Goal: Information Seeking & Learning: Learn about a topic

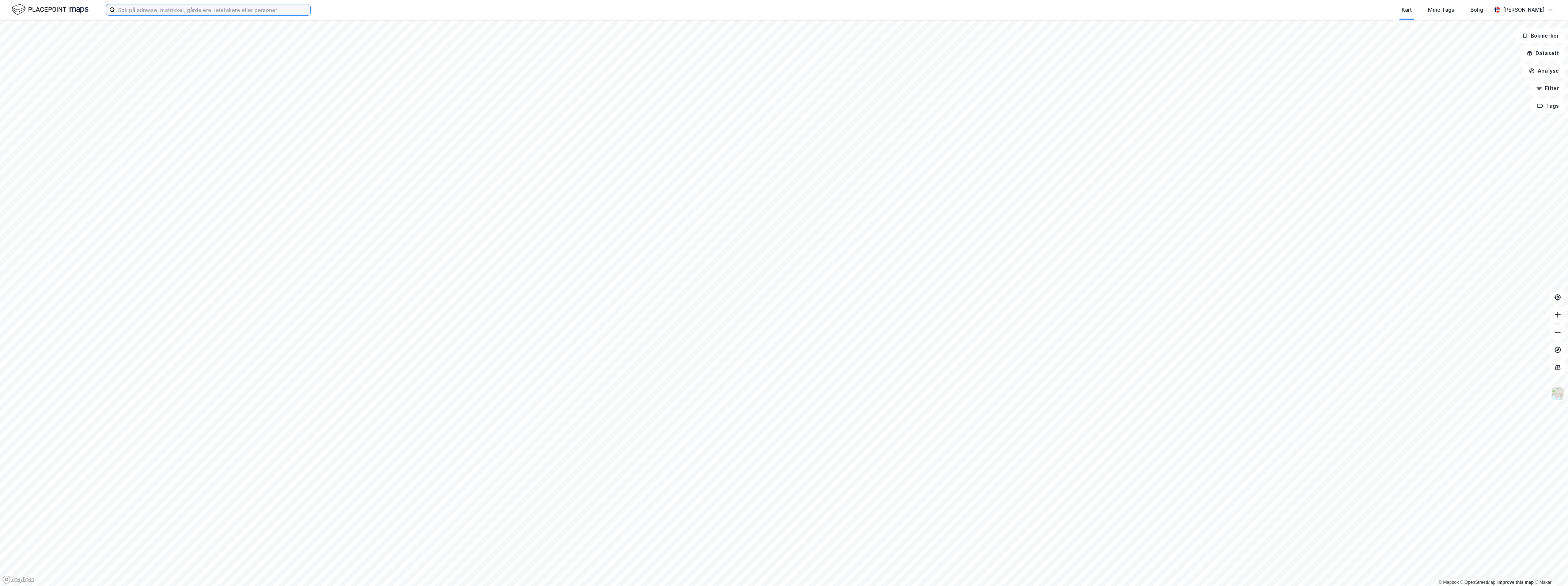
click at [167, 8] on input at bounding box center [212, 10] width 195 height 11
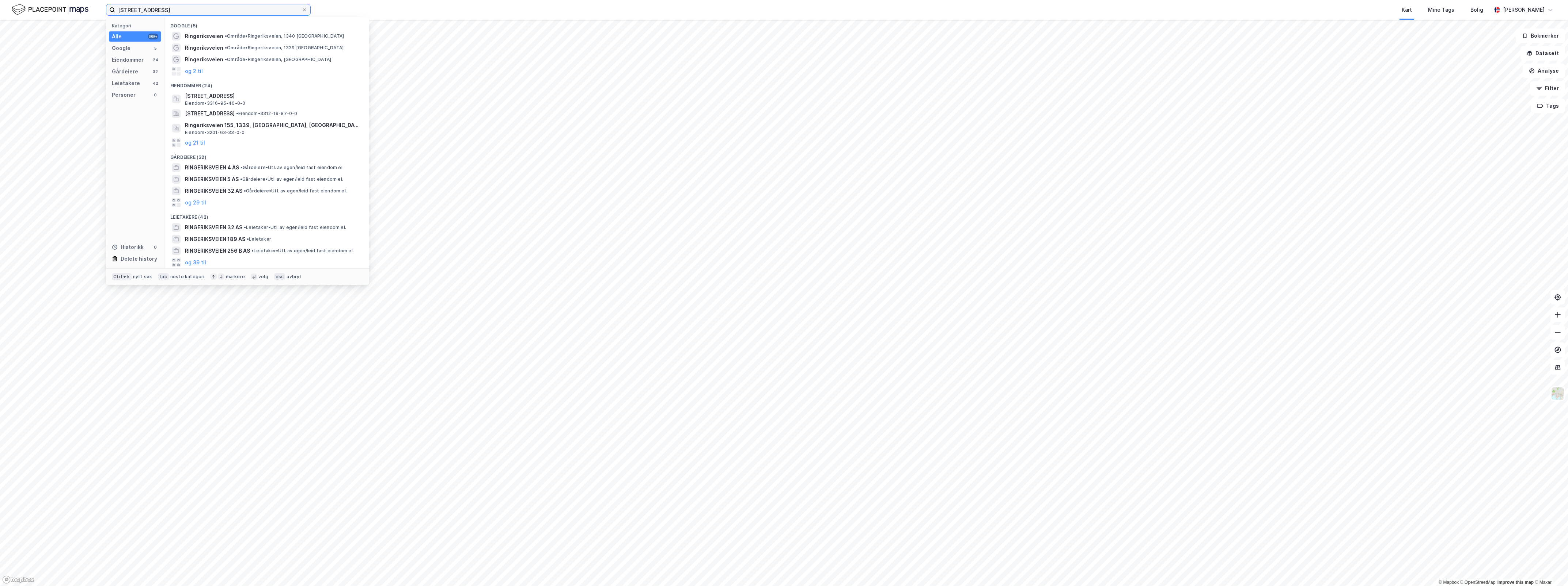
type input "[STREET_ADDRESS]"
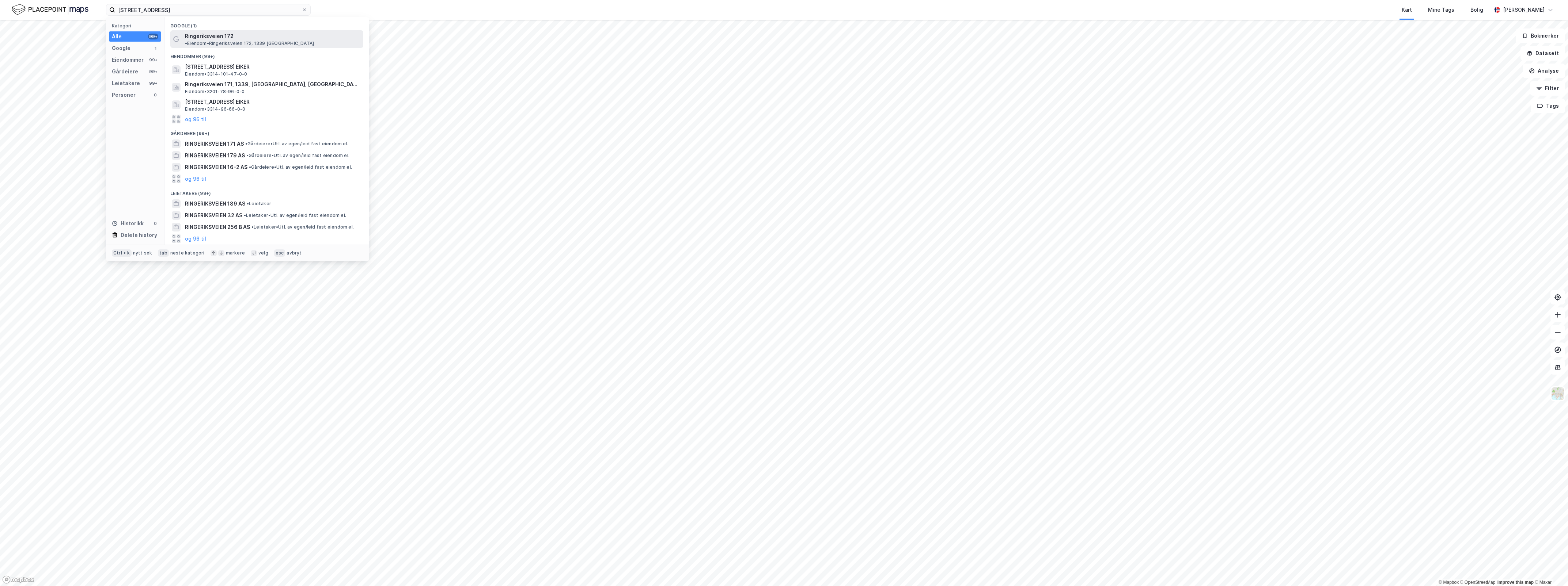
click at [300, 41] on span "• Eiendom • [STREET_ADDRESS]" at bounding box center [249, 44] width 129 height 6
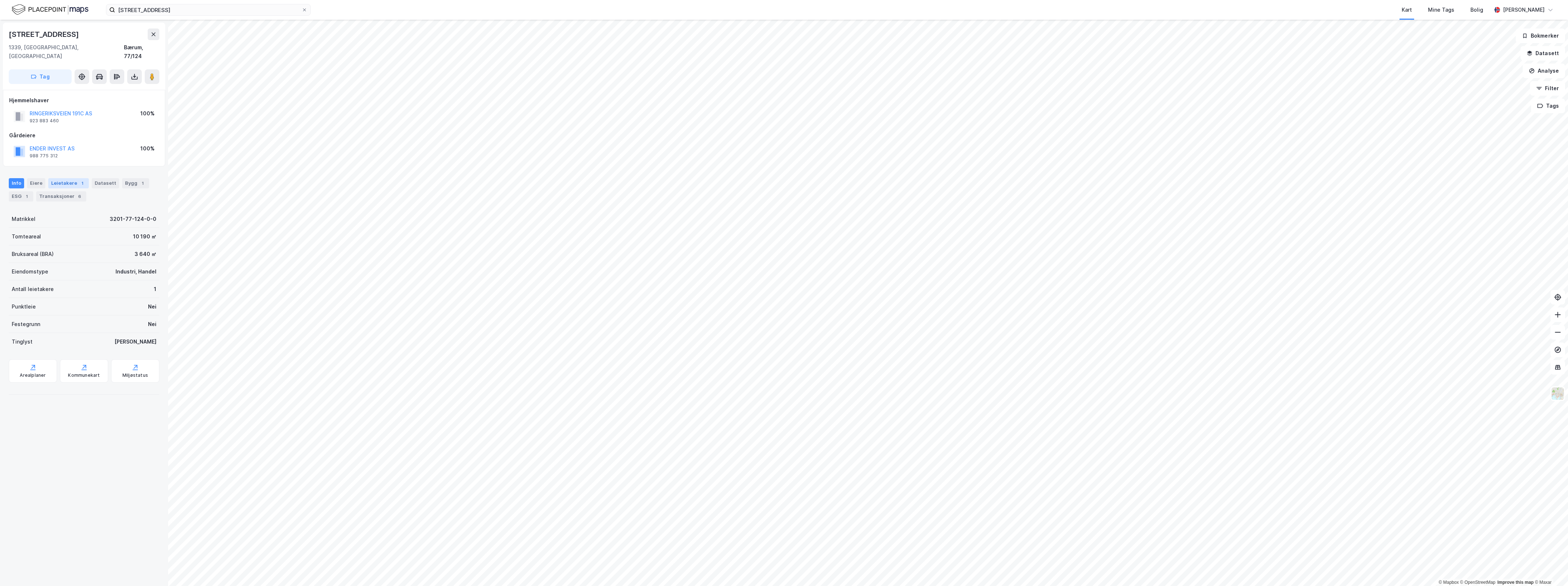
click at [60, 179] on div "Leietakere 1" at bounding box center [69, 184] width 41 height 11
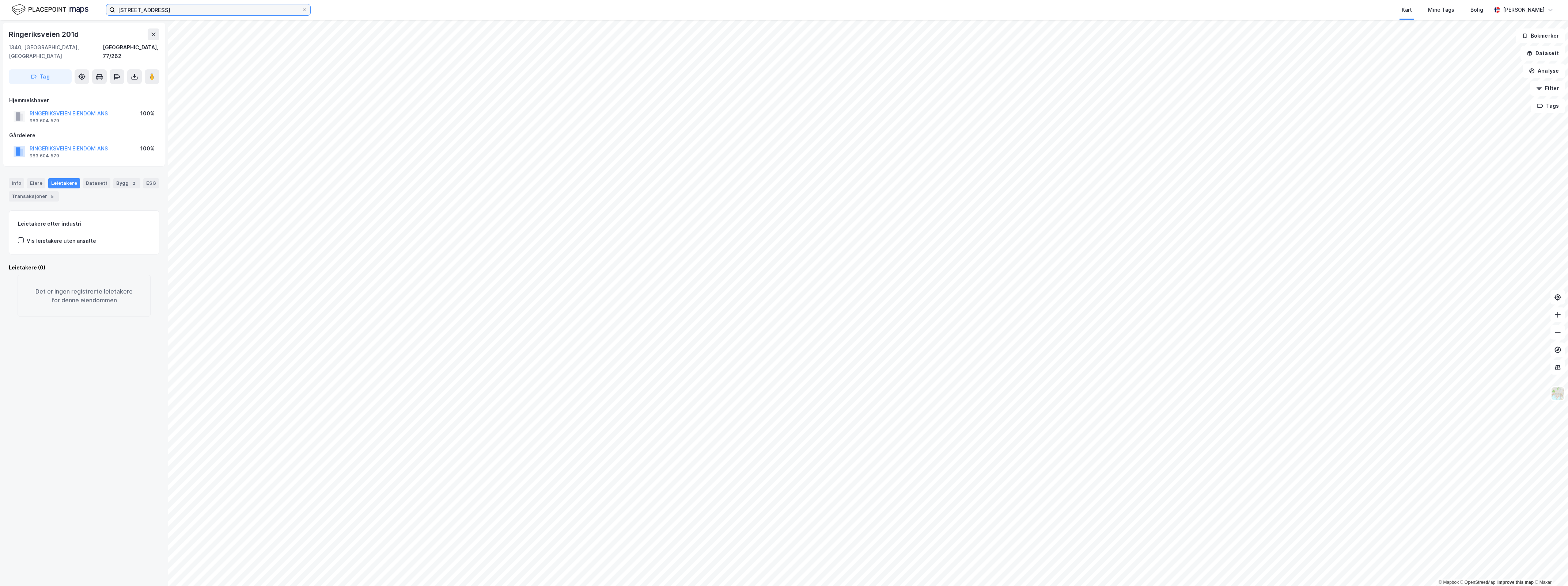
click at [243, 6] on input "[STREET_ADDRESS]" at bounding box center [208, 10] width 186 height 11
drag, startPoint x: 237, startPoint y: 6, endPoint x: 72, endPoint y: 6, distance: 165.0
click at [72, 6] on div "[STREET_ADDRESS] Nylige søk (100) [STREET_ADDRESS] • Eiendom • [STREET_ADDRESS]…" at bounding box center [784, 10] width 1568 height 20
paste input "Ringeriksveien 201C, 1340 [GEOGRAPHIC_DATA]"
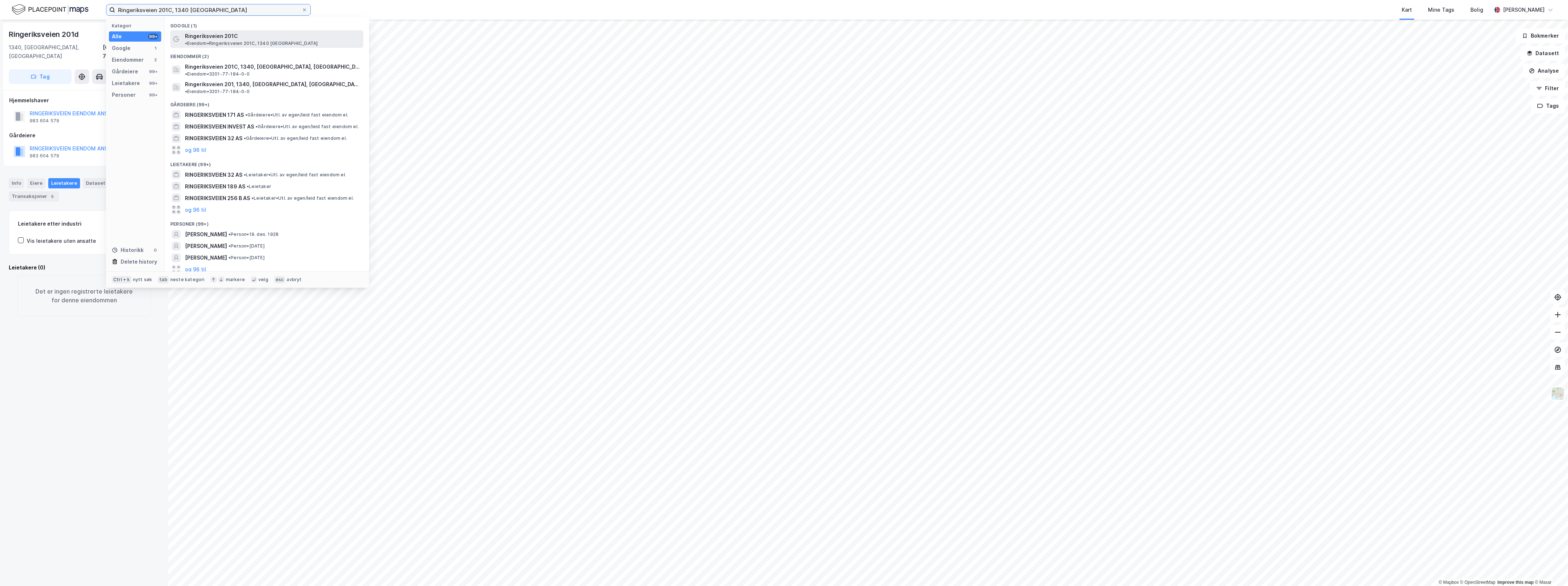
type input "Ringeriksveien 201C, 1340 [GEOGRAPHIC_DATA]"
click at [217, 35] on span "Ringeriksveien 201C" at bounding box center [211, 36] width 53 height 9
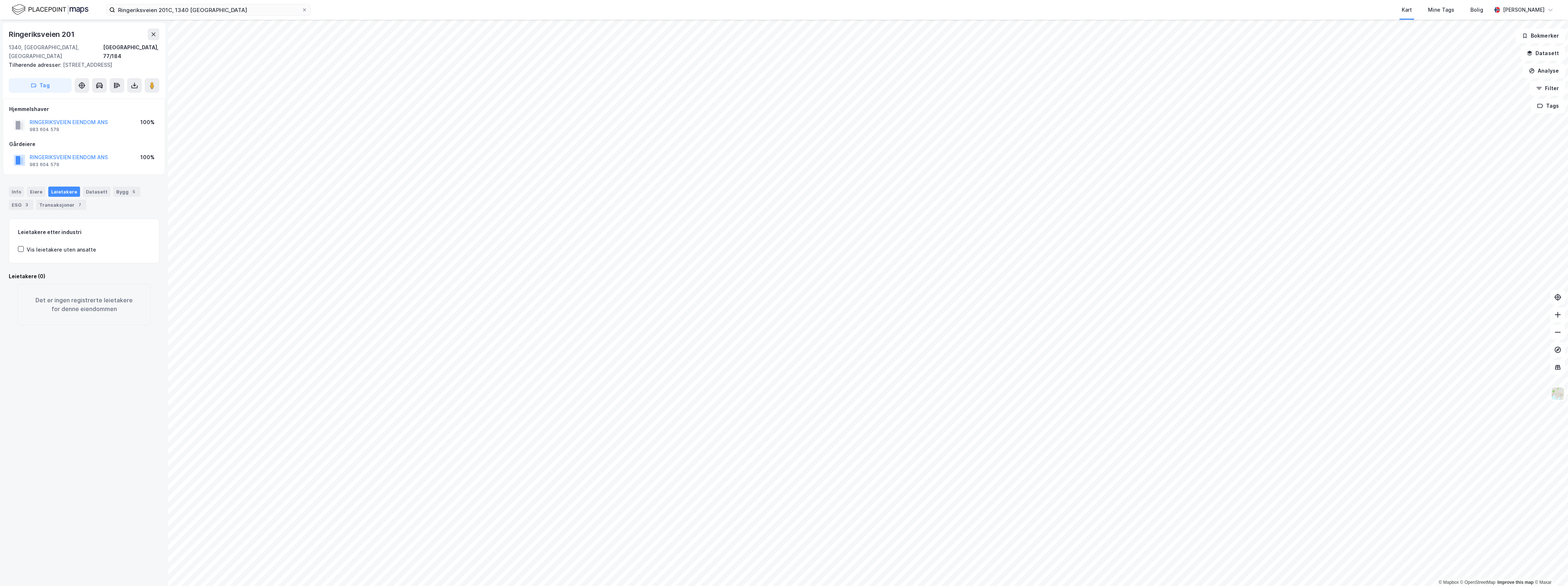
click at [66, 192] on div "Leietakere" at bounding box center [64, 192] width 32 height 11
click at [0, 0] on button "RINGERIKSVEIEN EIENDOM ANS" at bounding box center [0, 0] width 0 height 0
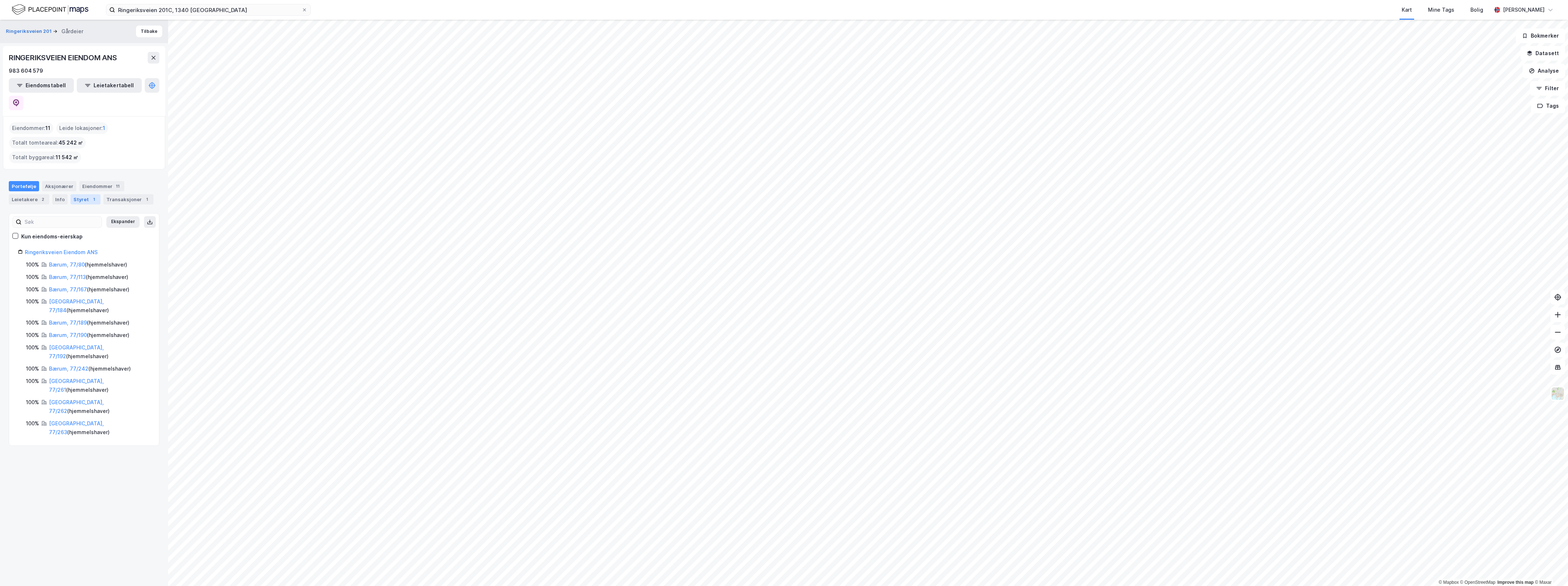
click at [76, 194] on div "Styret 1" at bounding box center [86, 200] width 30 height 11
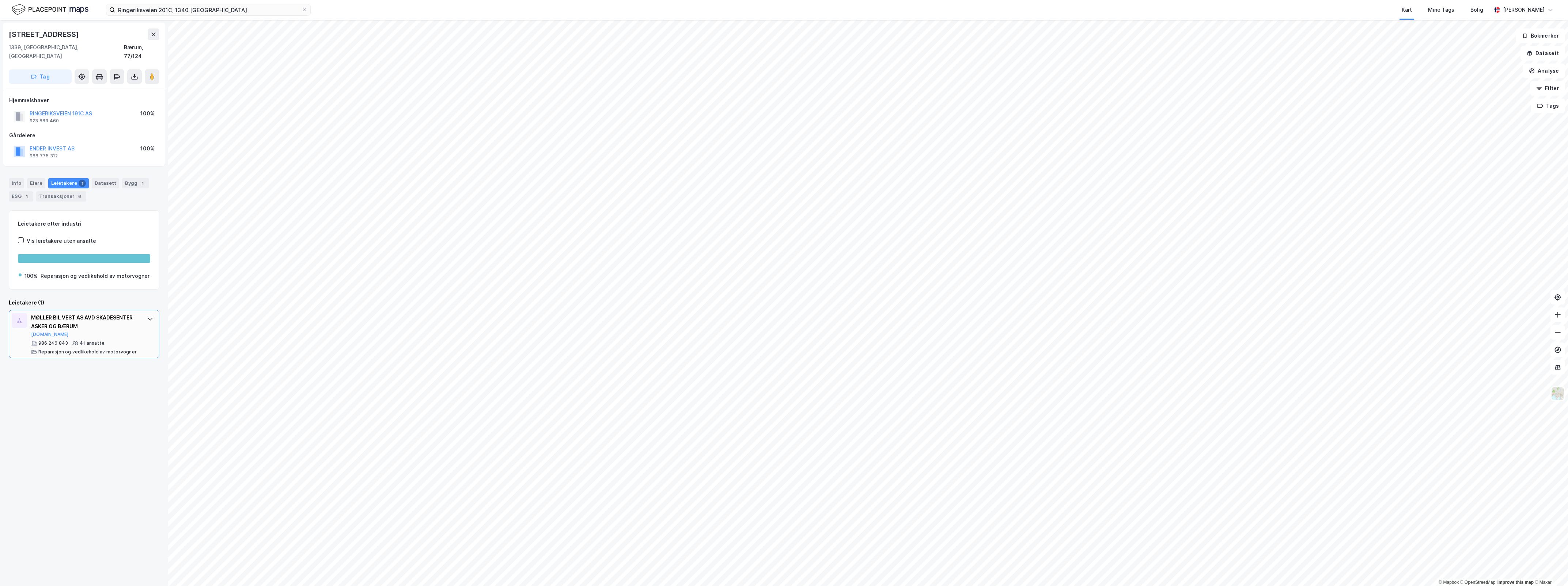
click at [134, 337] on div "MØLLER BIL VEST AS AVD SKADESENTER ASKER OG BÆRUM [DOMAIN_NAME] 986 246 843 41 …" at bounding box center [84, 334] width 151 height 48
